Goal: Check status

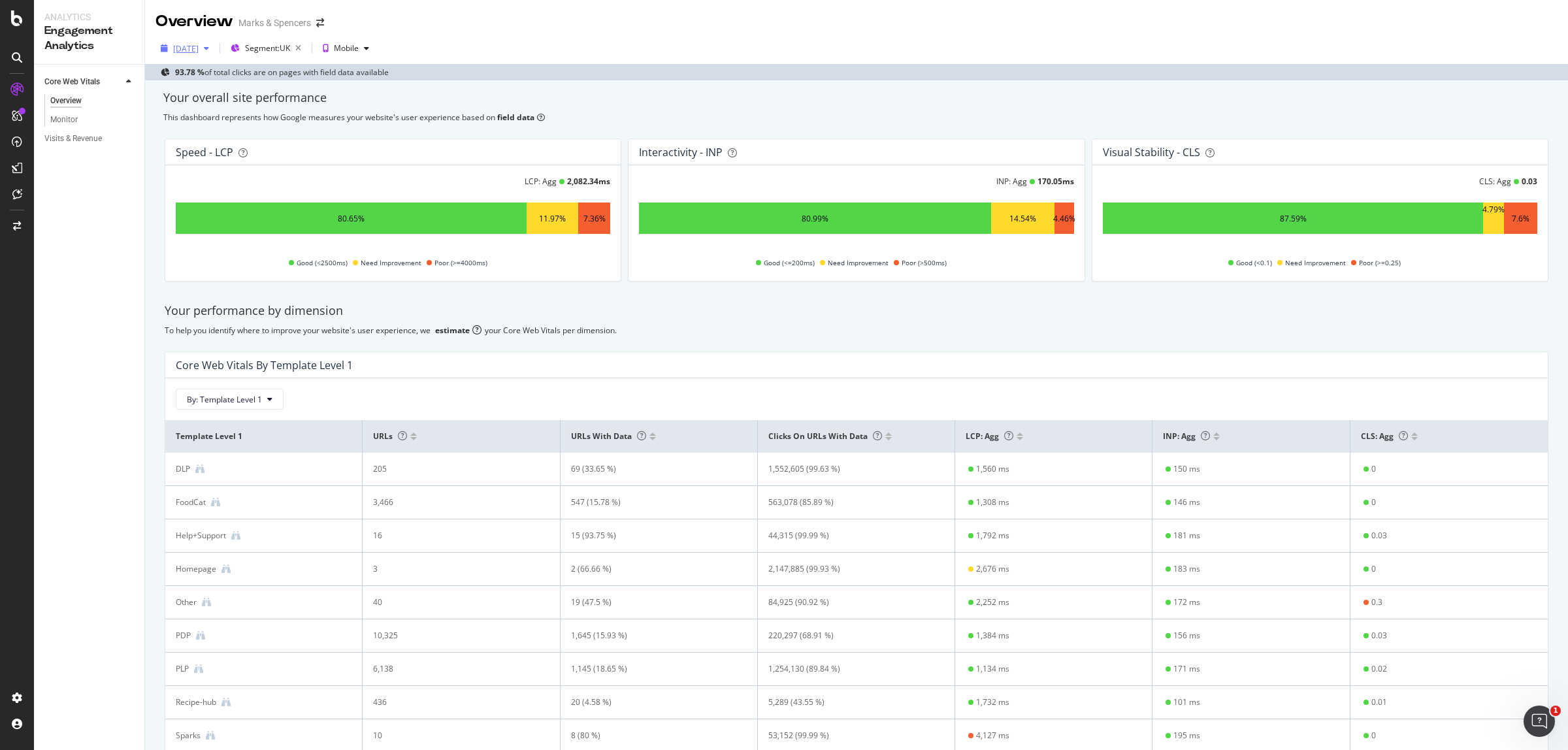
click at [191, 51] on div "[DATE]" at bounding box center [186, 49] width 26 height 11
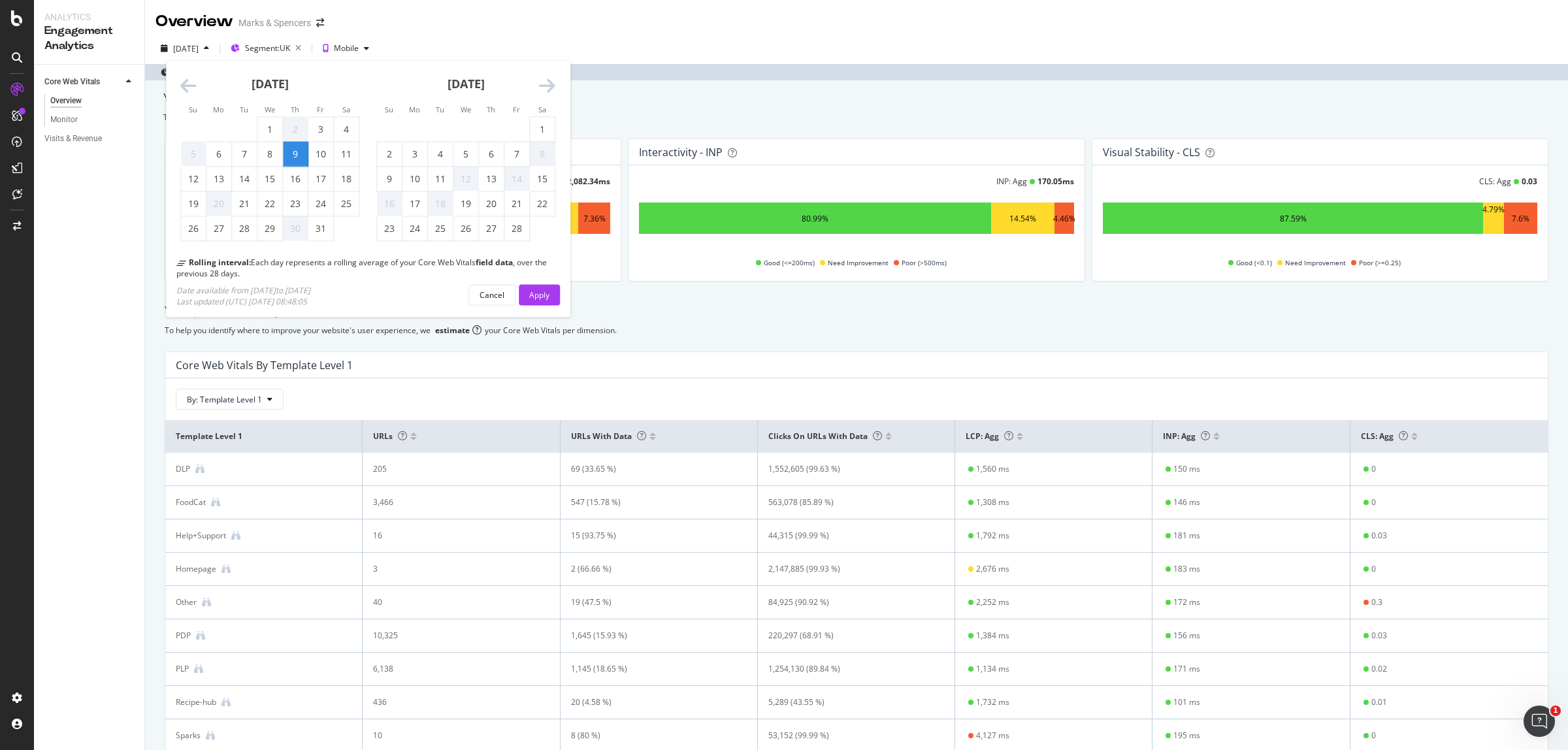
click at [546, 85] on icon "Move forward to switch to the next month." at bounding box center [547, 86] width 16 height 18
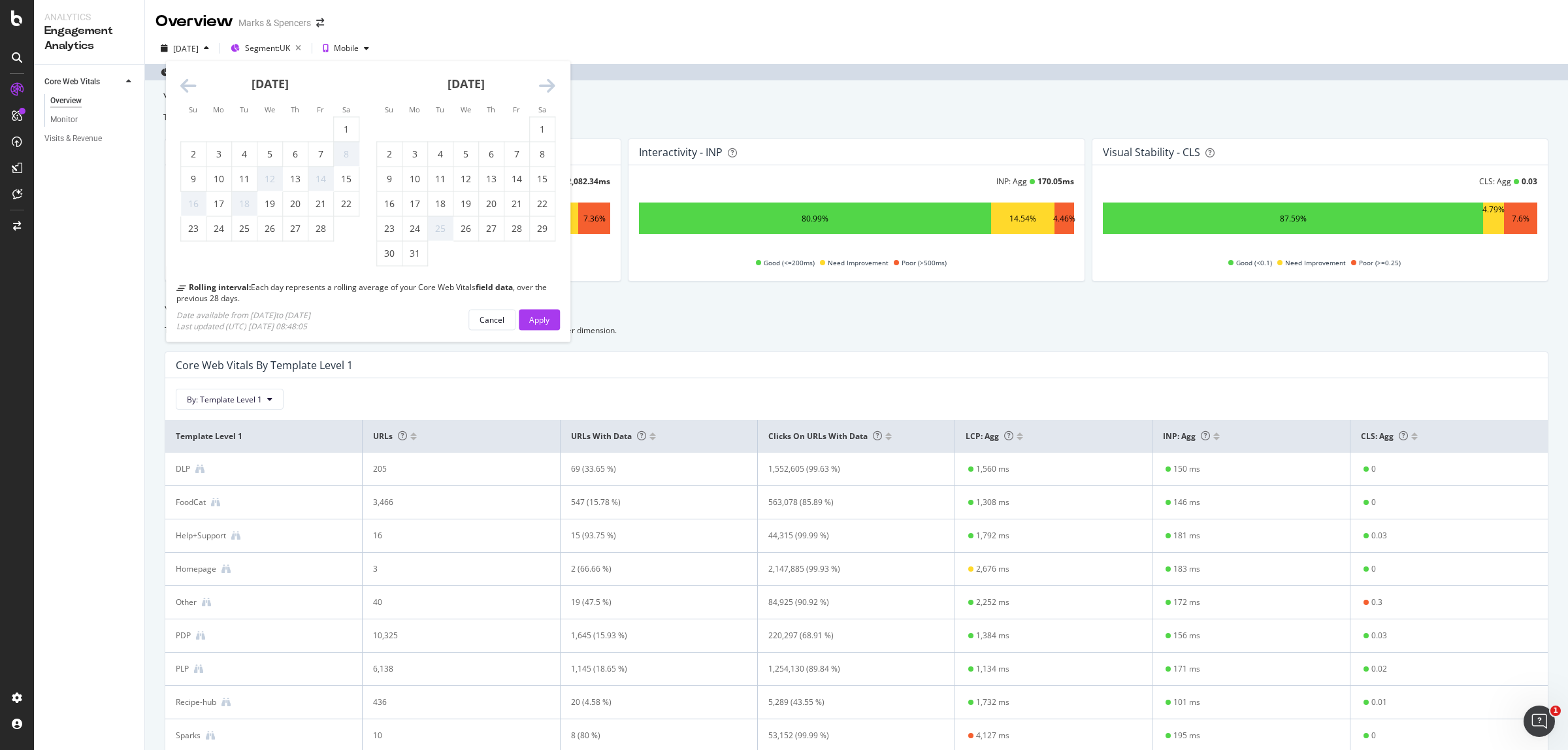
click at [546, 85] on icon "Move forward to switch to the next month." at bounding box center [547, 86] width 16 height 18
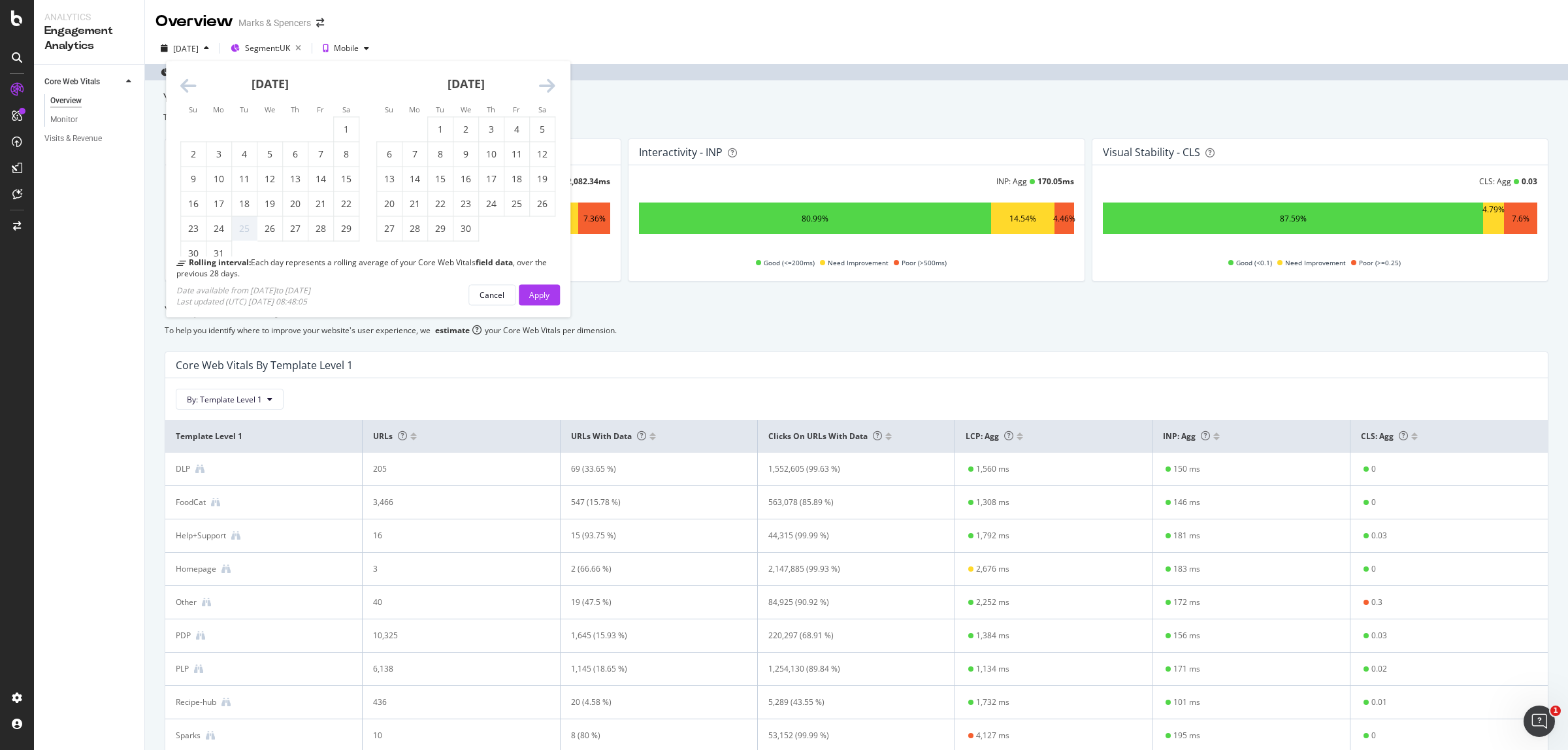
click at [546, 85] on icon "Move forward to switch to the next month." at bounding box center [547, 86] width 16 height 18
click at [546, 83] on icon "Move forward to switch to the next month." at bounding box center [547, 86] width 16 height 18
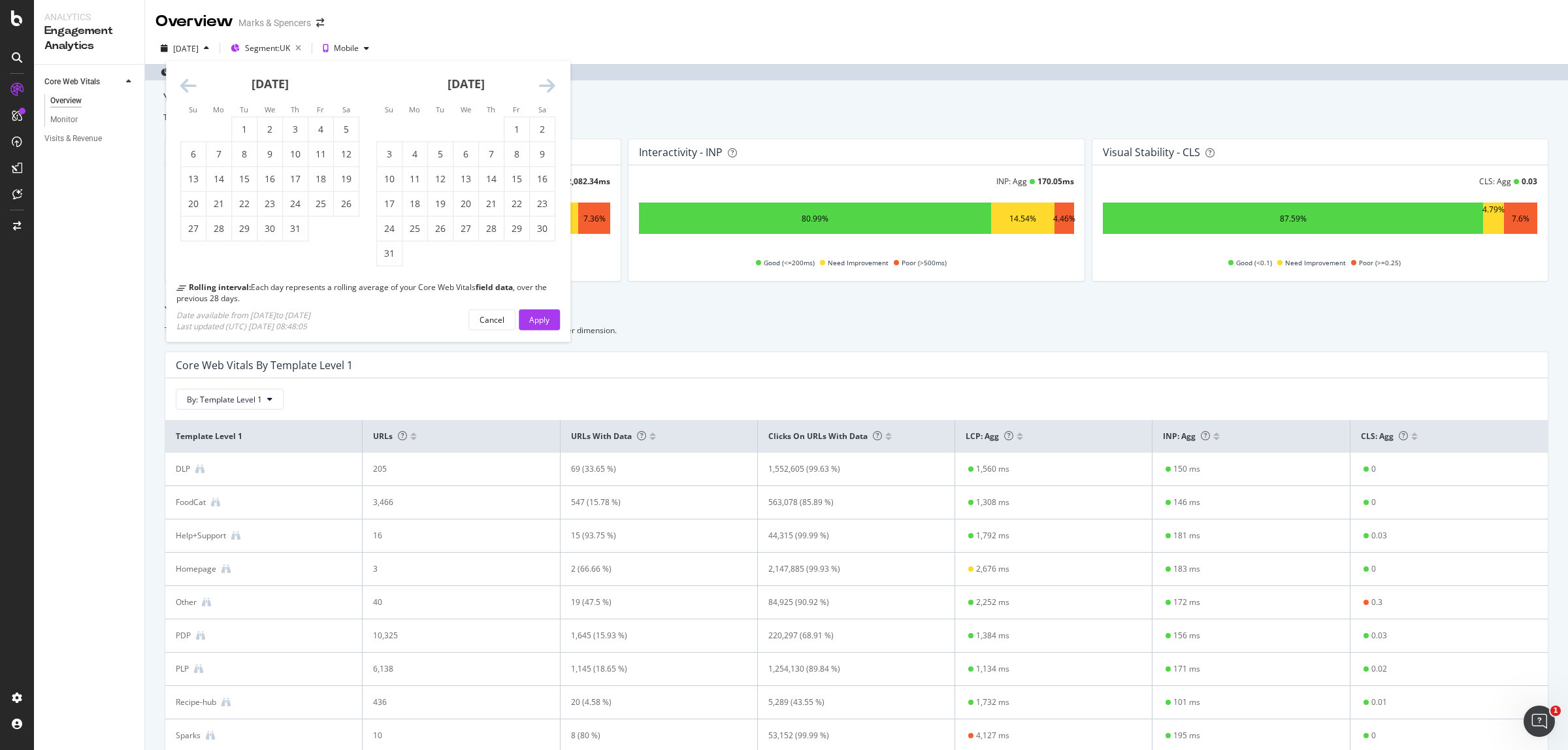
click at [546, 83] on icon "Move forward to switch to the next month." at bounding box center [547, 86] width 16 height 18
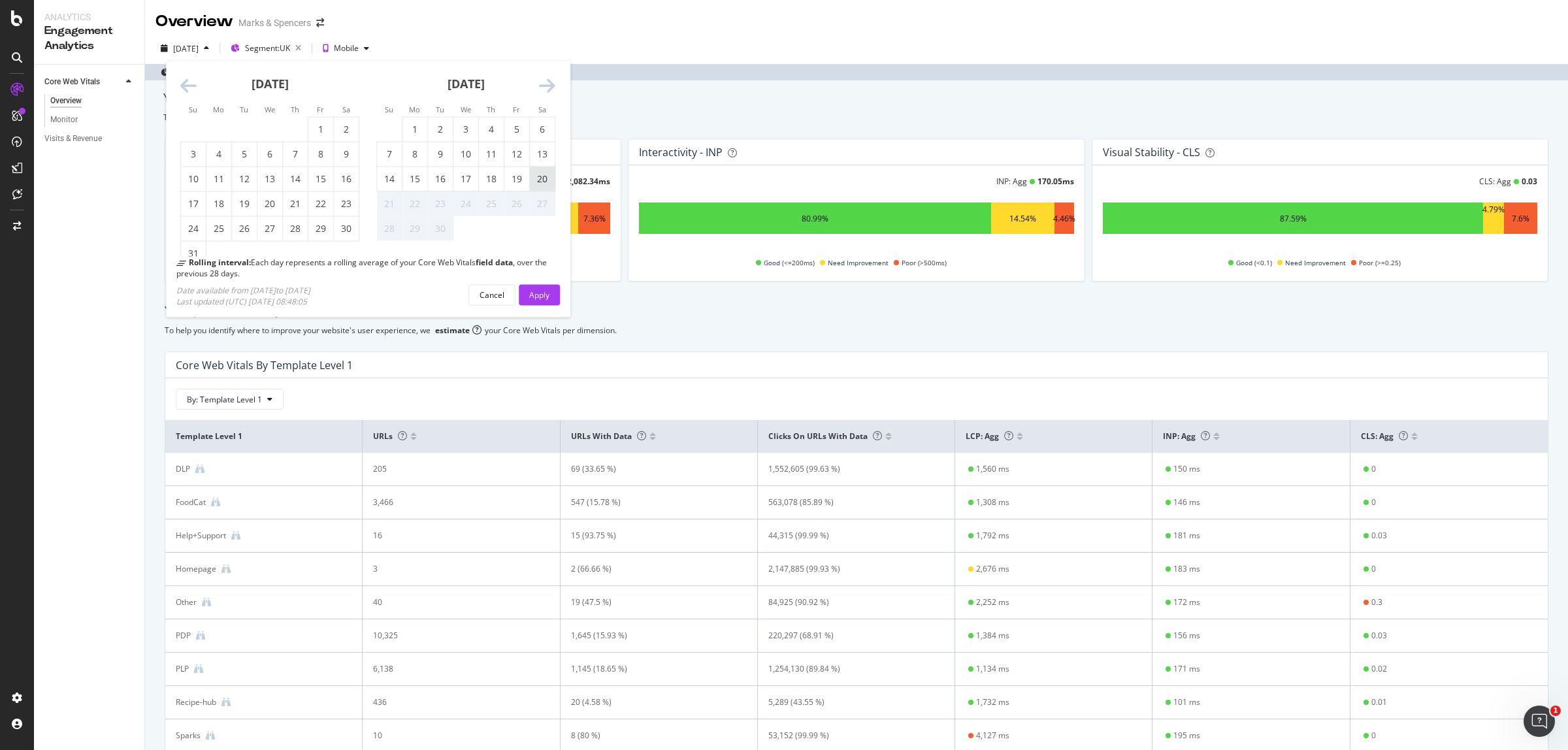
click at [543, 177] on div "20" at bounding box center [542, 179] width 25 height 13
click at [546, 293] on div "Apply" at bounding box center [538, 294] width 20 height 11
